Goal: Task Accomplishment & Management: Use online tool/utility

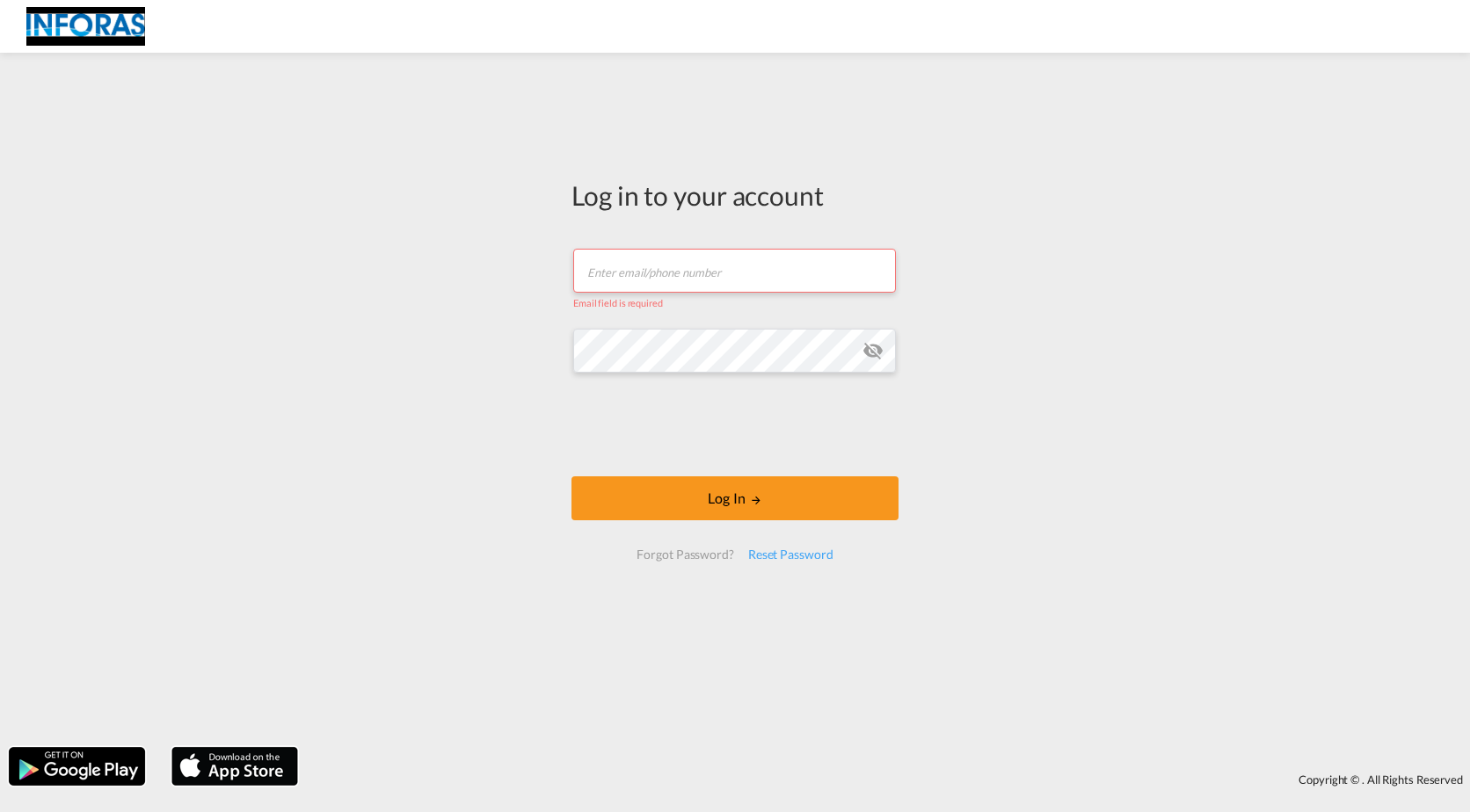
click at [376, 324] on div "Log in to your account Email field is required Password field is required Log I…" at bounding box center [735, 399] width 1470 height 677
click at [627, 269] on input "text" at bounding box center [735, 270] width 323 height 44
click at [463, 164] on div "Log in to your account Email field is required Password field is required Log I…" at bounding box center [735, 399] width 1470 height 677
click at [704, 264] on input "text" at bounding box center [735, 270] width 323 height 44
click at [630, 283] on input "text" at bounding box center [735, 270] width 323 height 44
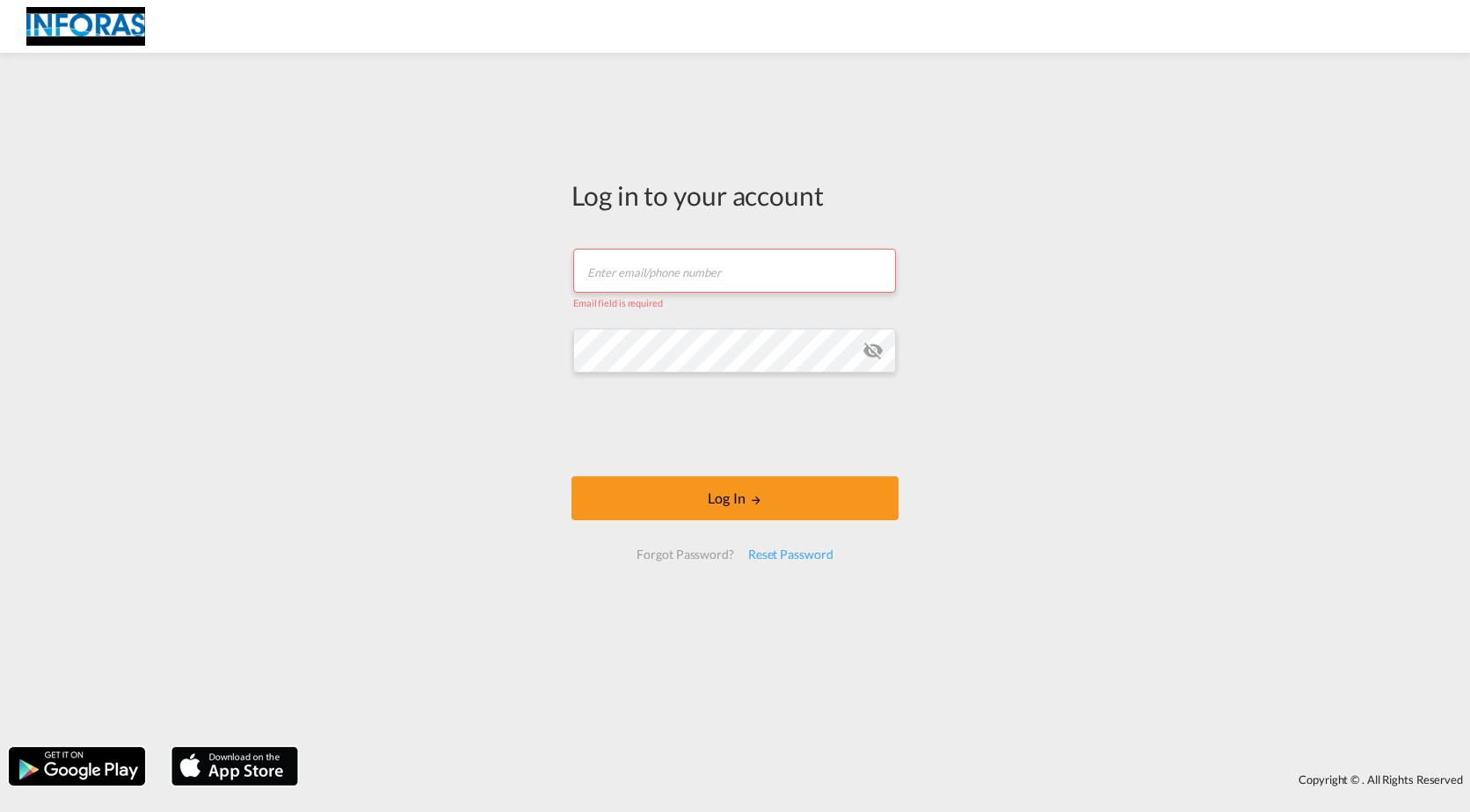
paste input "[EMAIL_ADDRESS][PERSON_NAME][DOMAIN_NAME]"
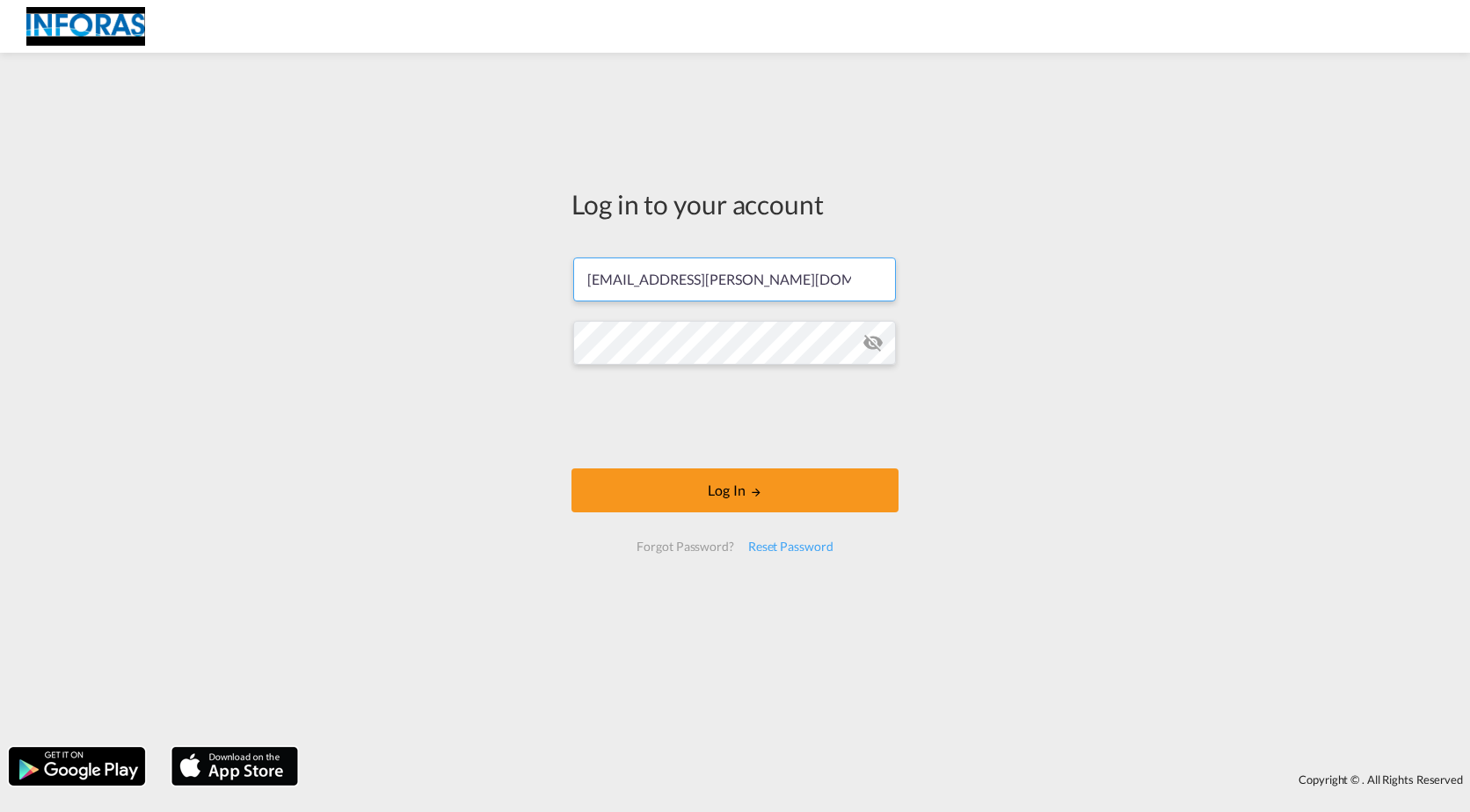
type input "[EMAIL_ADDRESS][PERSON_NAME][DOMAIN_NAME]"
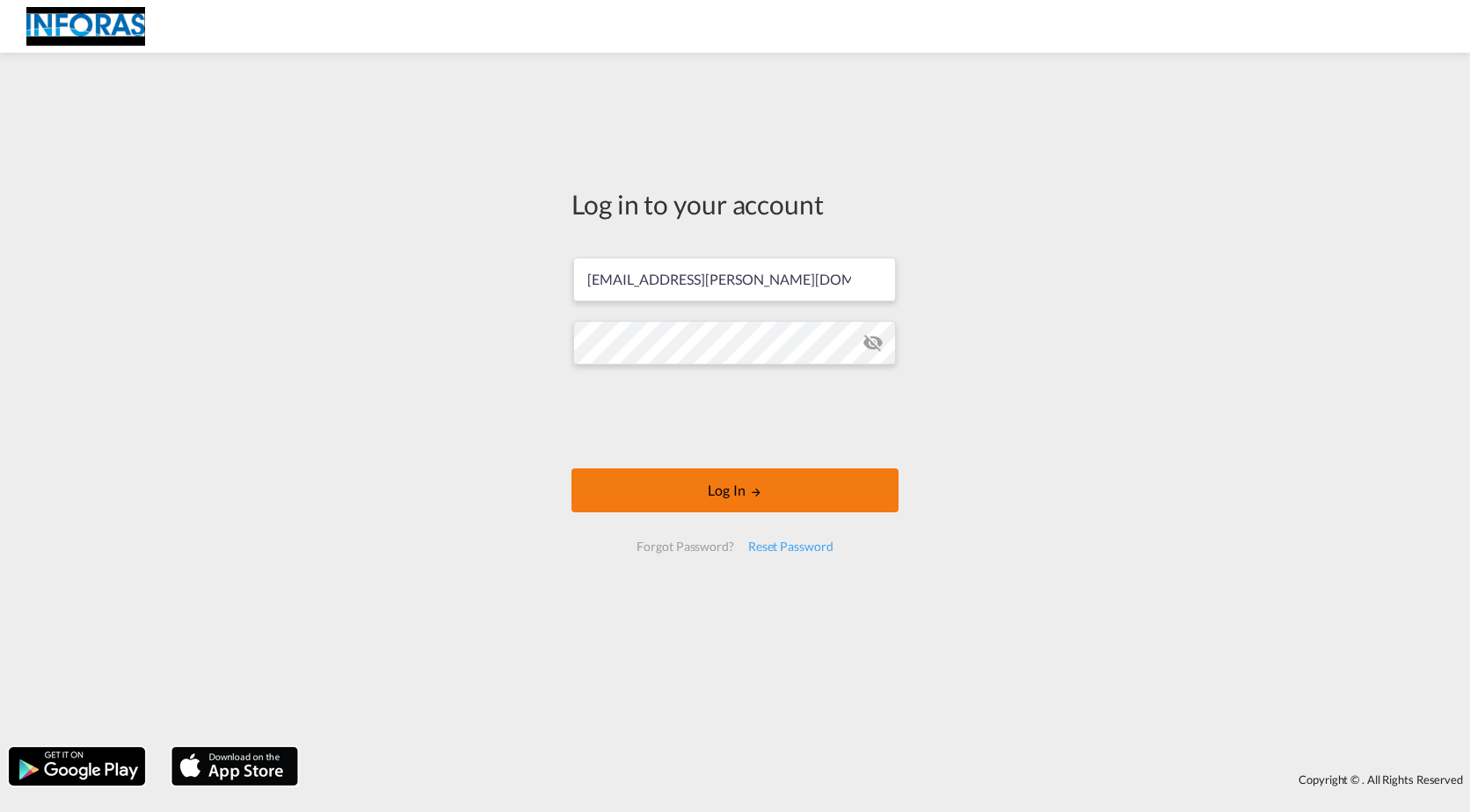
click at [675, 489] on button "Log In" at bounding box center [735, 490] width 327 height 44
